Goal: Task Accomplishment & Management: Manage account settings

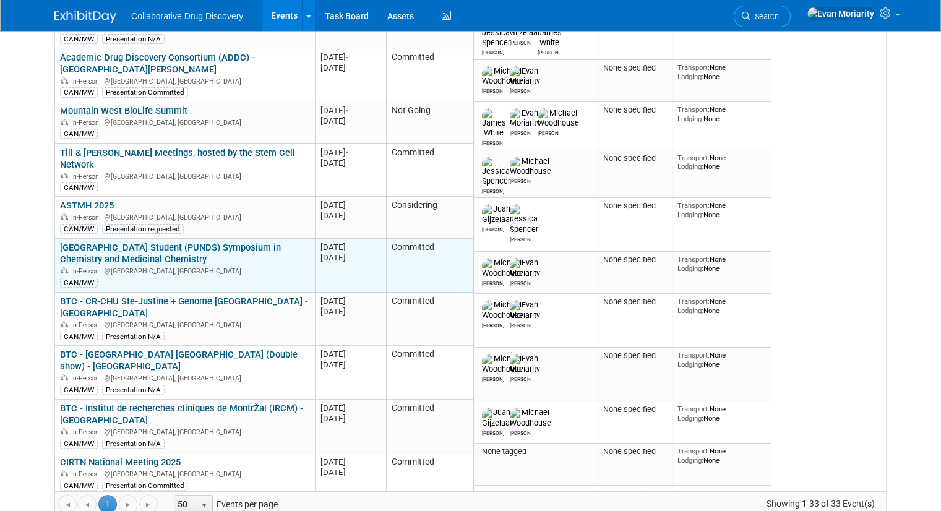
scroll to position [716, 0]
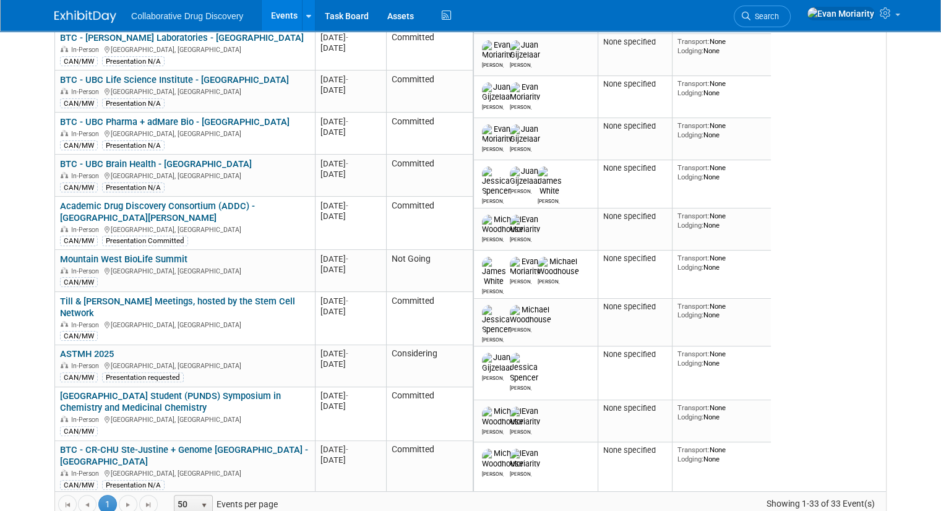
click at [20, 272] on html "Collaborative Drug Discovery Events Add Event Bulk Upload Events Shareable Even…" at bounding box center [470, 16] width 941 height 511
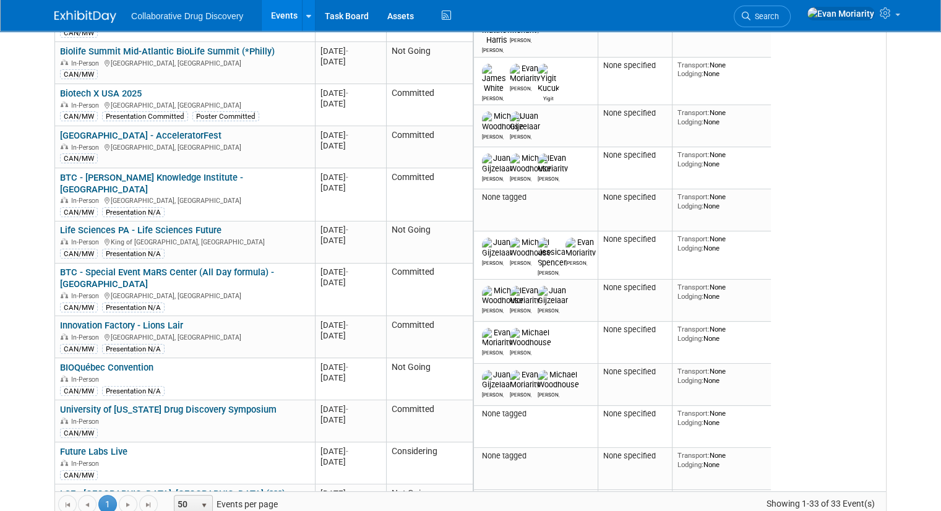
scroll to position [0, 0]
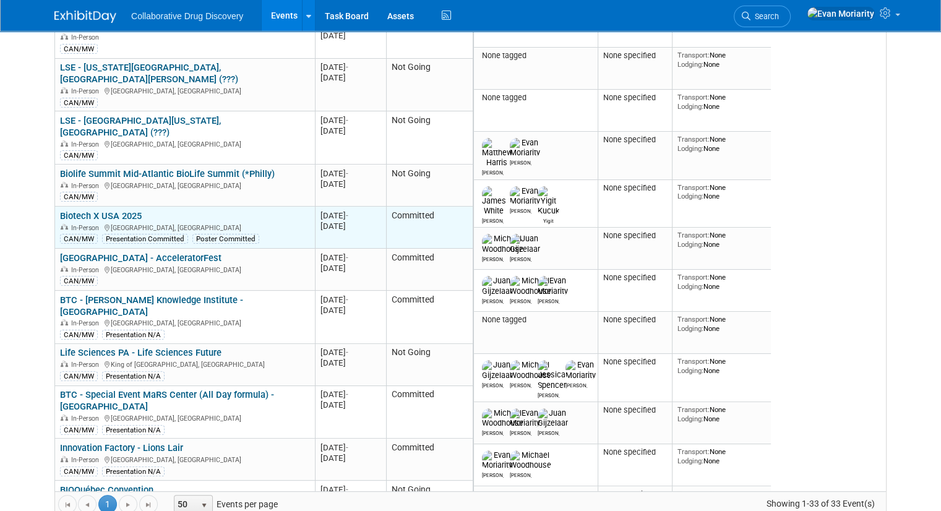
click at [103, 210] on link "Biotech X USA 2025" at bounding box center [101, 215] width 82 height 11
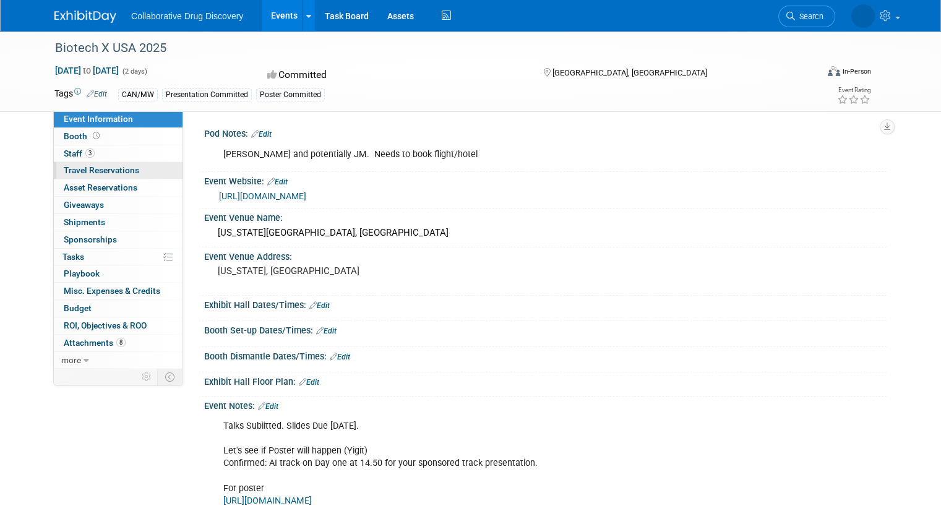
click at [119, 169] on span "Travel Reservations 0" at bounding box center [101, 170] width 75 height 10
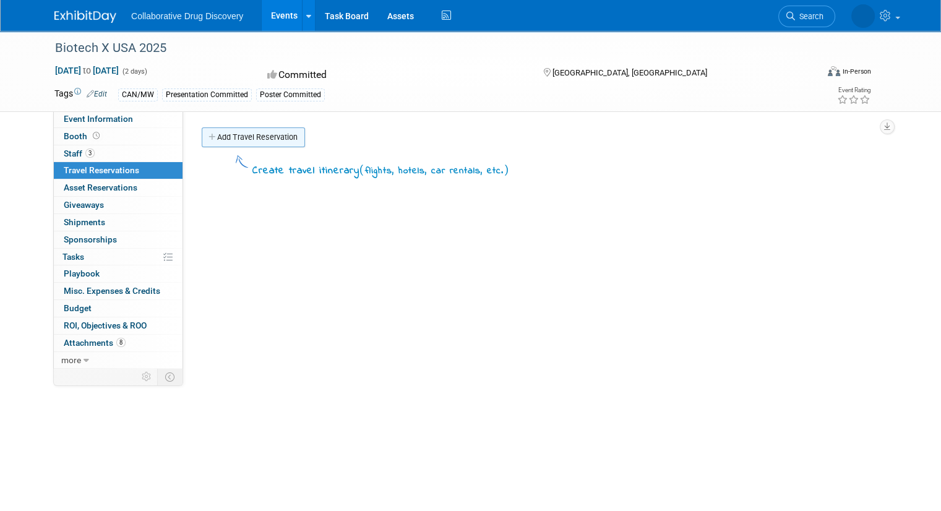
click at [254, 137] on link "Add Travel Reservation" at bounding box center [253, 137] width 103 height 20
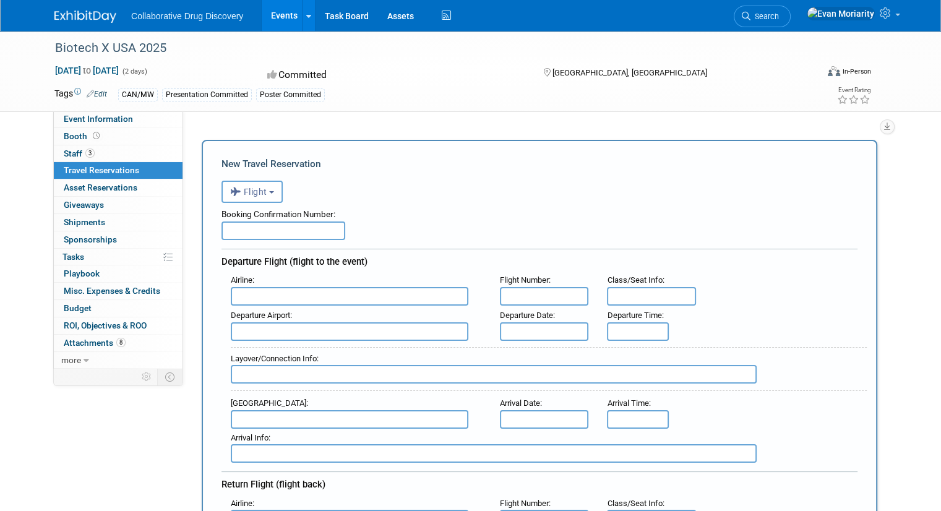
click at [275, 229] on input "text" at bounding box center [283, 230] width 124 height 19
paste input "ADTPOH"
type input "ADTPOH"
click at [310, 295] on input "text" at bounding box center [350, 296] width 238 height 19
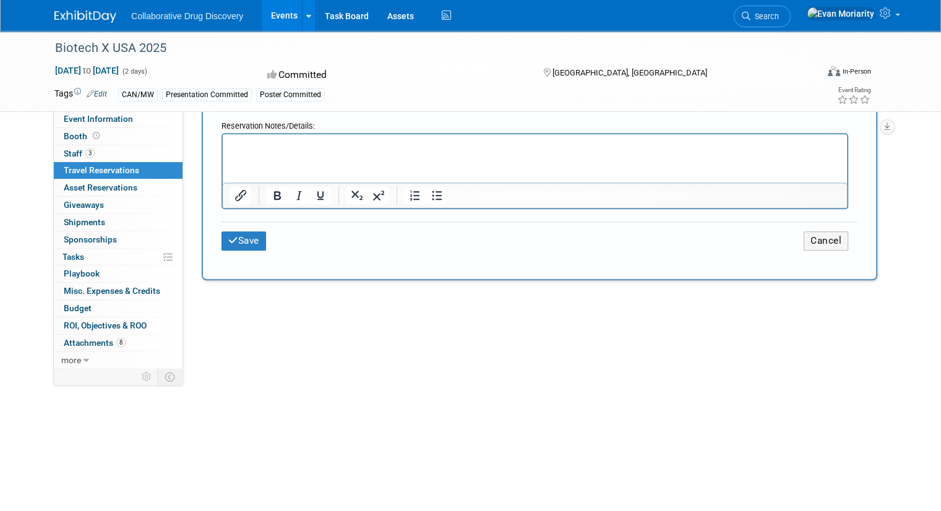
scroll to position [804, 0]
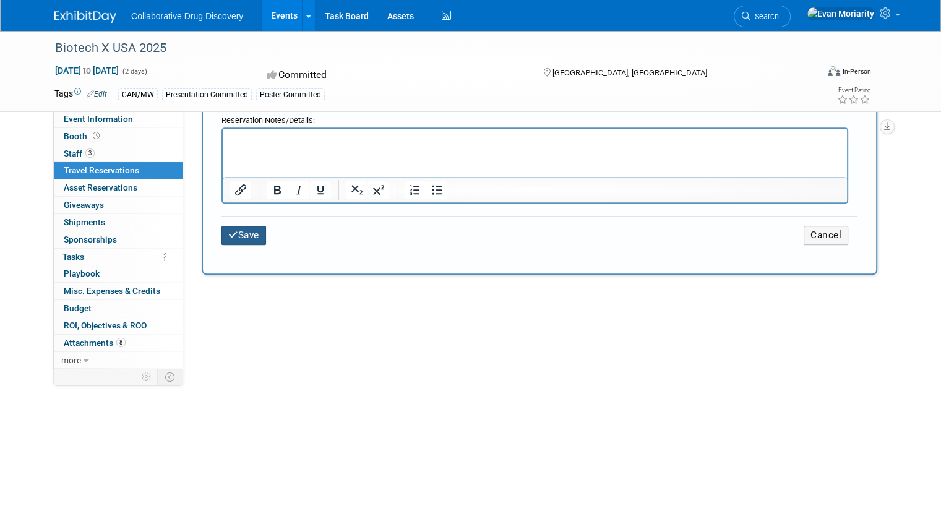
click at [240, 228] on button "Save" at bounding box center [243, 235] width 45 height 19
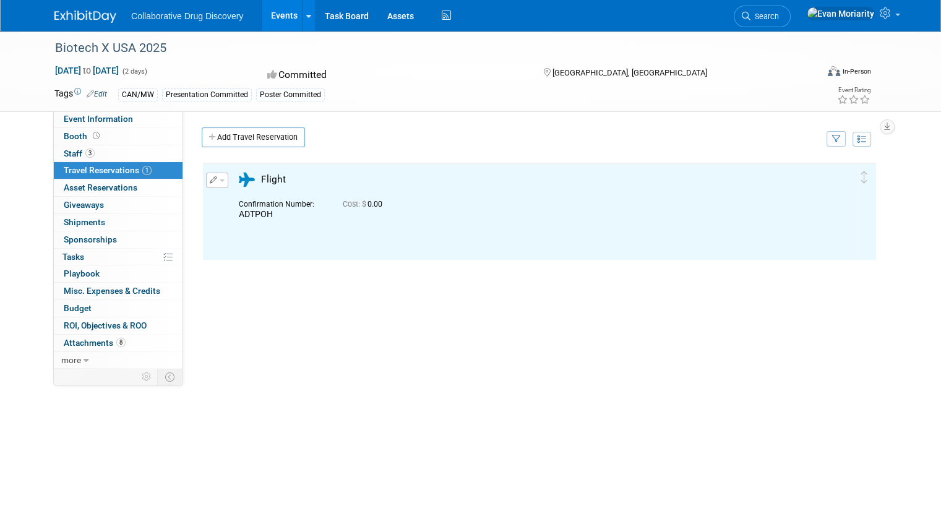
scroll to position [0, 0]
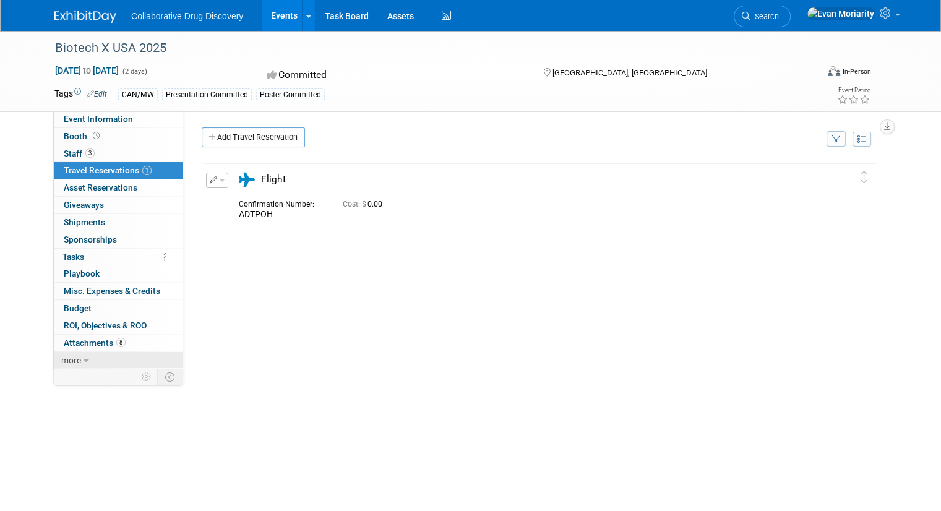
click at [65, 355] on span "more" at bounding box center [71, 360] width 20 height 10
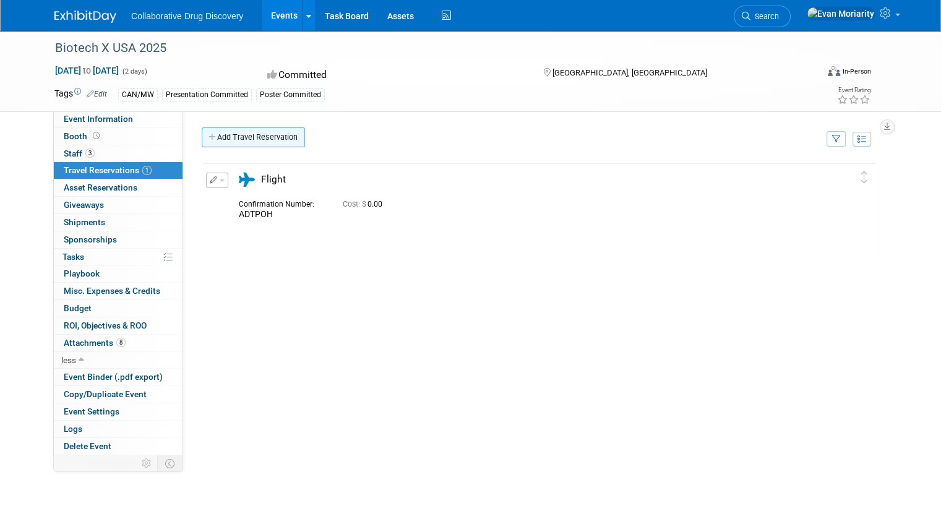
click at [237, 139] on link "Add Travel Reservation" at bounding box center [253, 137] width 103 height 20
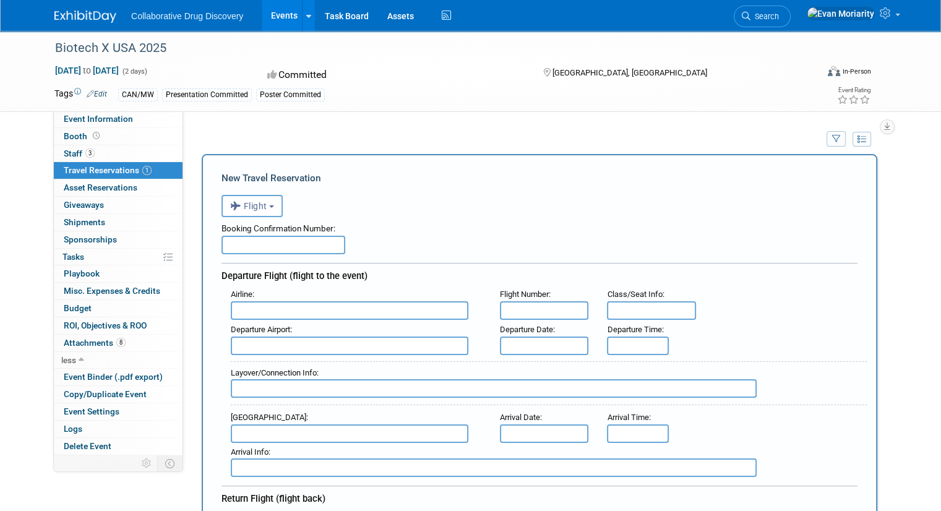
click at [244, 217] on div "Booking Confirmation Number:" at bounding box center [539, 226] width 636 height 19
click at [246, 204] on span "Flight" at bounding box center [248, 206] width 37 height 10
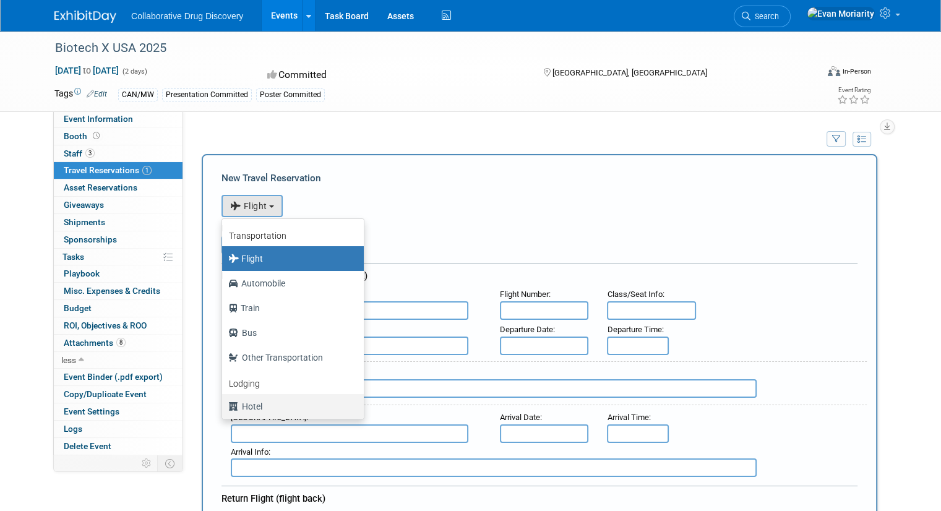
click at [253, 405] on label "Hotel" at bounding box center [289, 406] width 123 height 20
click at [224, 405] on input "Hotel" at bounding box center [220, 405] width 8 height 8
select select "6"
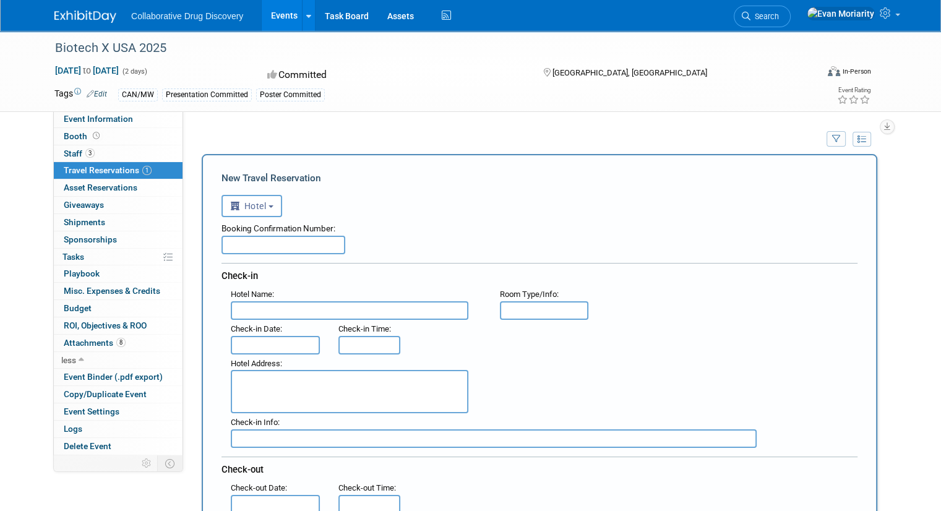
click at [314, 251] on input "text" at bounding box center [283, 245] width 124 height 19
paste input "56921SF405544"
type input "56921SF405544"
click at [747, 236] on div "Booking Confirmation Number: 56921SF405544" at bounding box center [539, 235] width 636 height 37
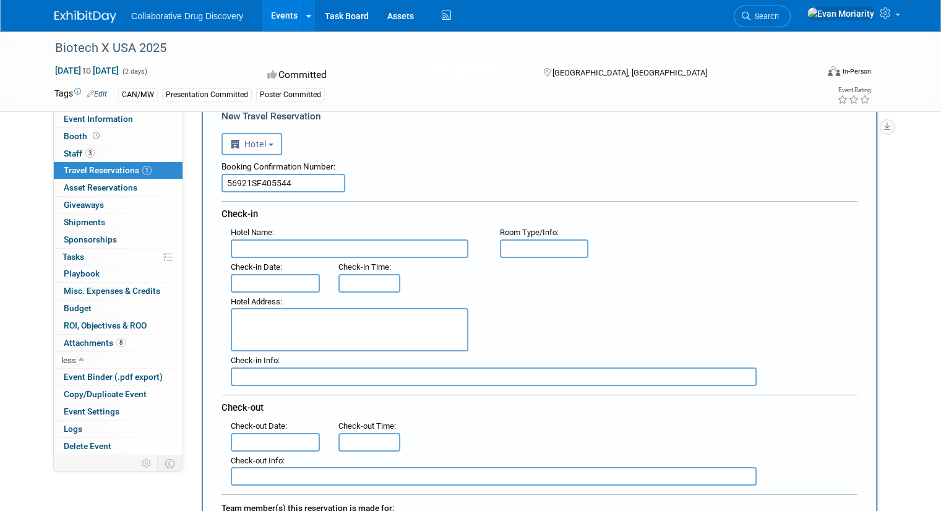
click at [450, 248] on input "text" at bounding box center [350, 248] width 238 height 19
drag, startPoint x: 312, startPoint y: 243, endPoint x: 82, endPoint y: 246, distance: 230.1
paste input "Sonesta Philadelphia Rittenhouse Square"
type input "Sonesta Philadelphia Rittenhouse Square"
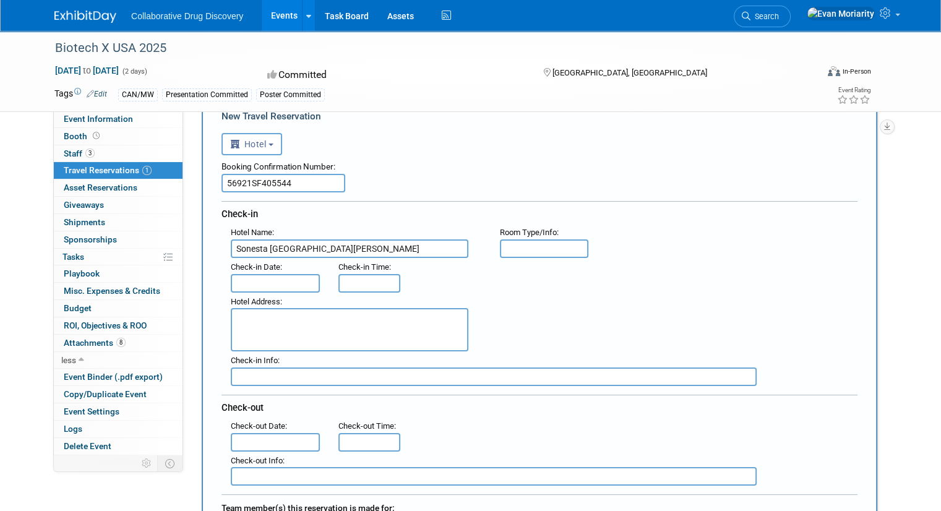
click at [628, 293] on div "Hotel Address :" at bounding box center [543, 322] width 645 height 59
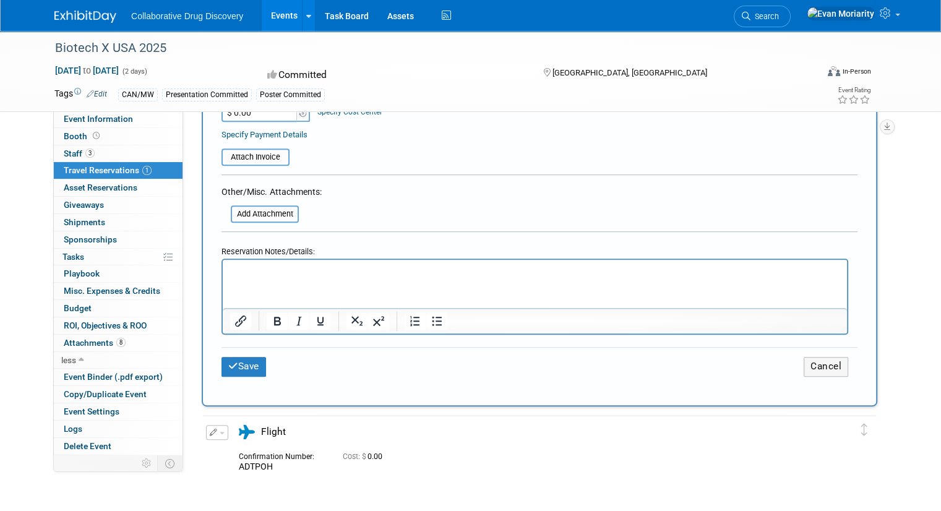
scroll to position [557, 0]
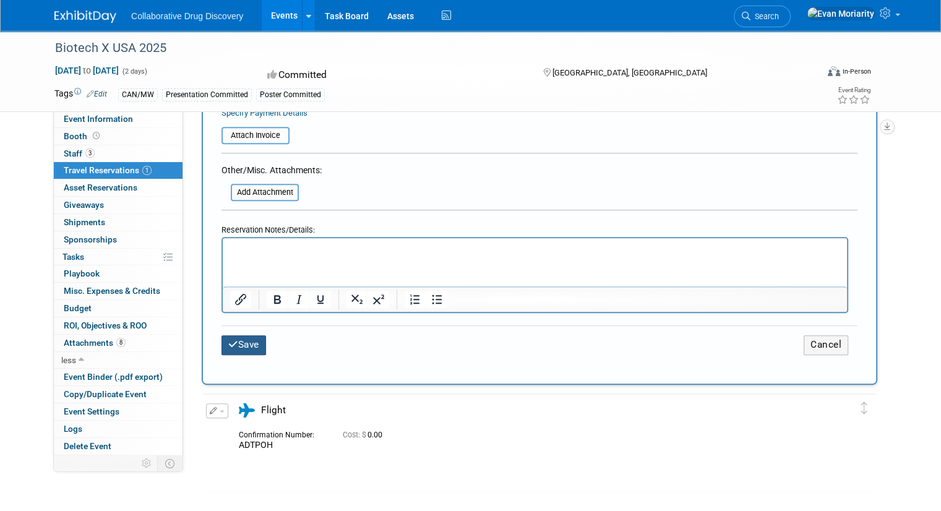
click at [239, 340] on button "Save" at bounding box center [243, 344] width 45 height 19
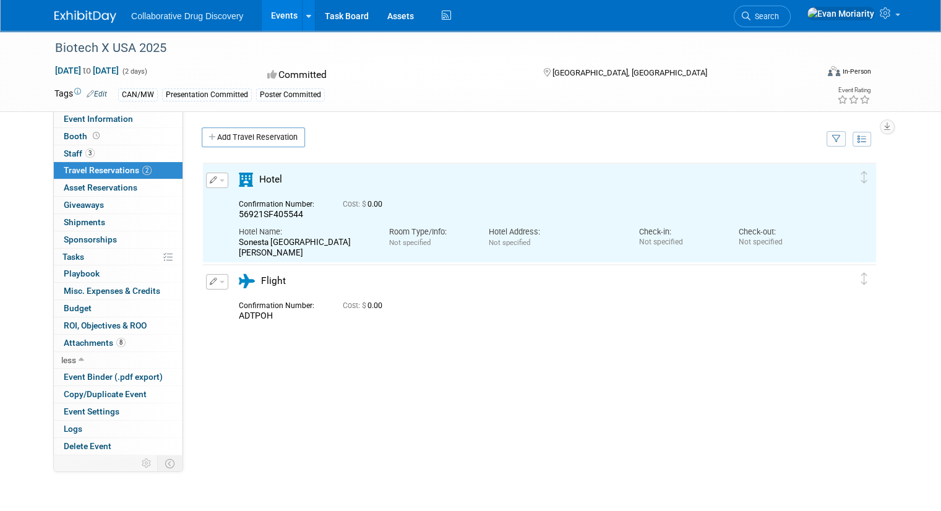
scroll to position [0, 0]
